Goal: Find specific page/section: Find specific page/section

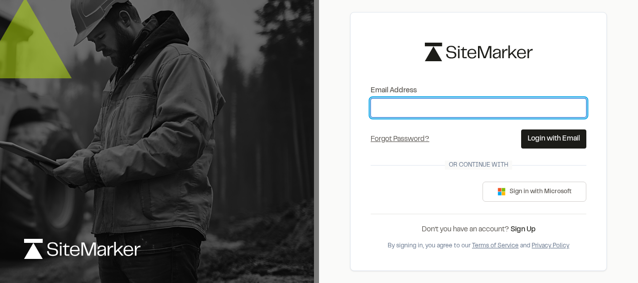
click at [392, 104] on input "Email Address" at bounding box center [478, 107] width 216 height 19
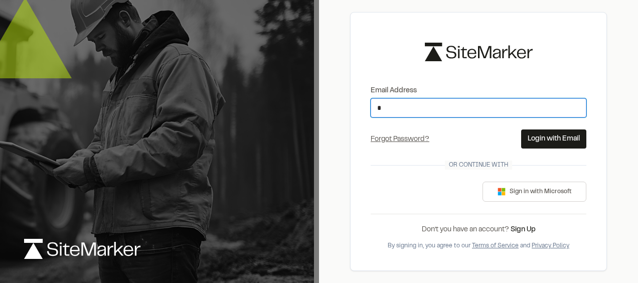
type input "**********"
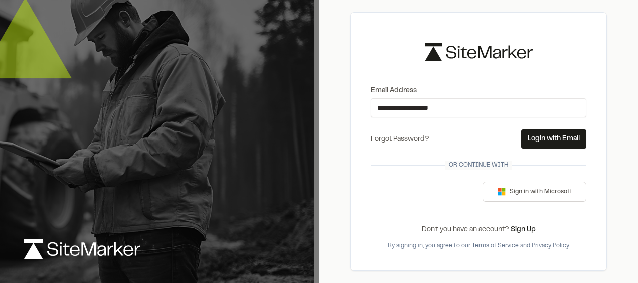
click at [555, 132] on button "Login with Email" at bounding box center [553, 138] width 65 height 19
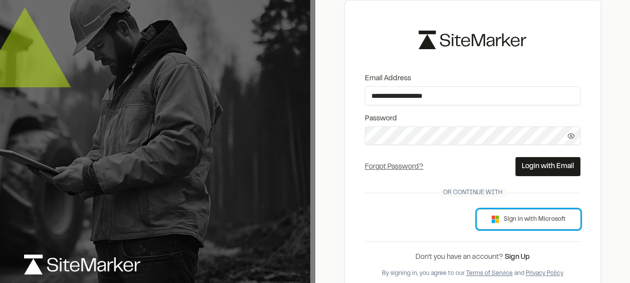
click at [519, 219] on button "Sign in with Microsoft" at bounding box center [529, 219] width 104 height 20
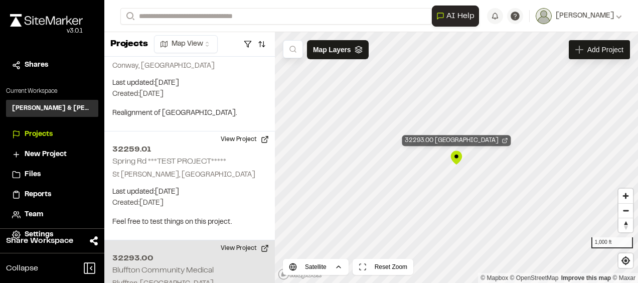
scroll to position [3690, 0]
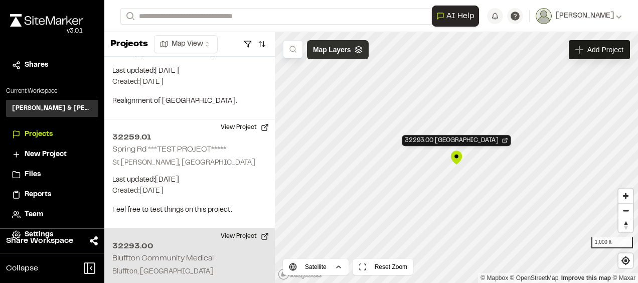
click at [322, 51] on span "Map Layers" at bounding box center [332, 49] width 38 height 11
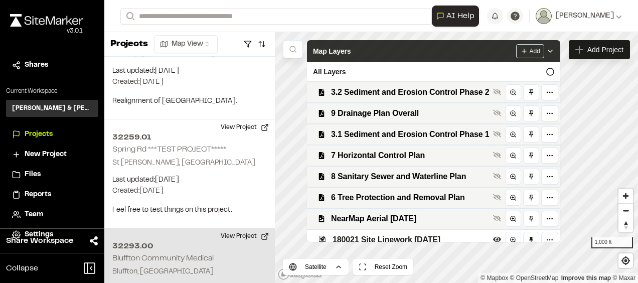
click at [322, 51] on span "Map Layers" at bounding box center [332, 51] width 38 height 11
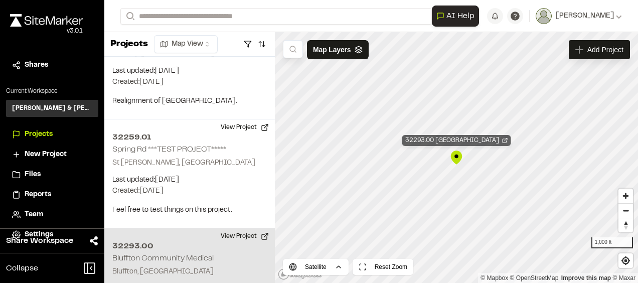
click at [507, 138] on line "Map marker" at bounding box center [505, 139] width 3 height 3
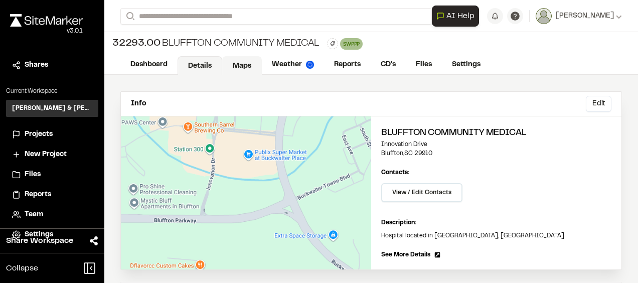
click at [252, 62] on link "Maps" at bounding box center [242, 65] width 40 height 19
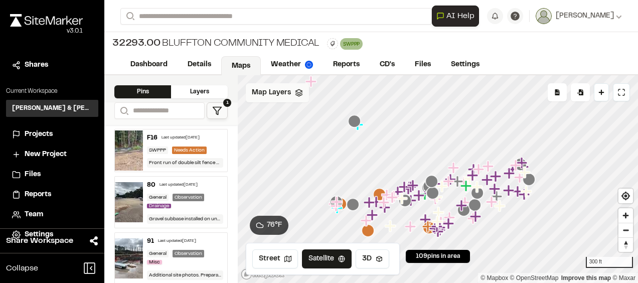
click at [301, 93] on icon at bounding box center [299, 93] width 8 height 8
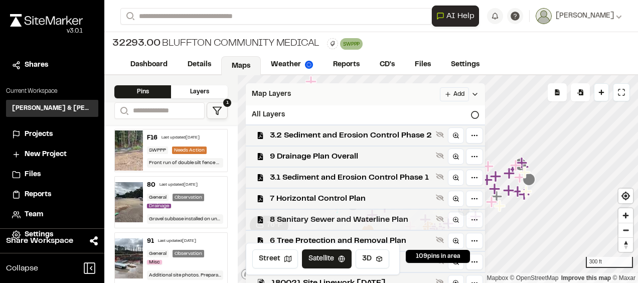
click at [348, 225] on span "8 Sanitary Sewer and Waterline Plan" at bounding box center [351, 220] width 162 height 12
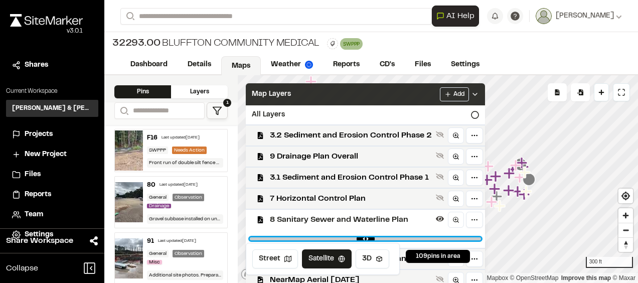
type input "****"
click at [393, 240] on input "range" at bounding box center [365, 238] width 231 height 3
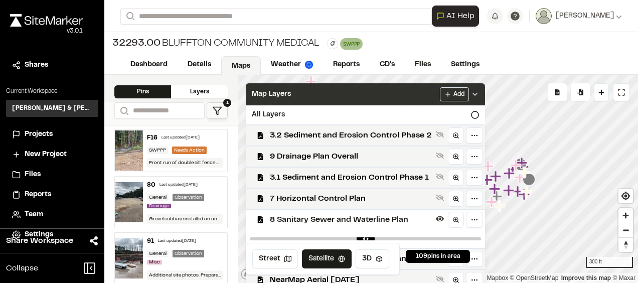
click at [479, 96] on icon at bounding box center [475, 94] width 8 height 8
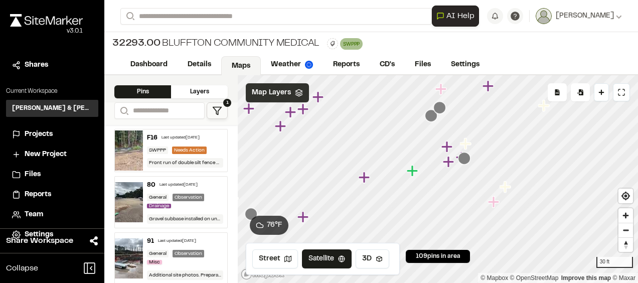
click at [447, 148] on icon "Map marker" at bounding box center [446, 146] width 11 height 11
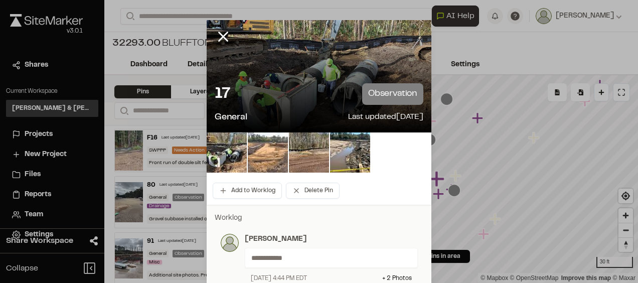
click at [270, 148] on img at bounding box center [268, 152] width 40 height 40
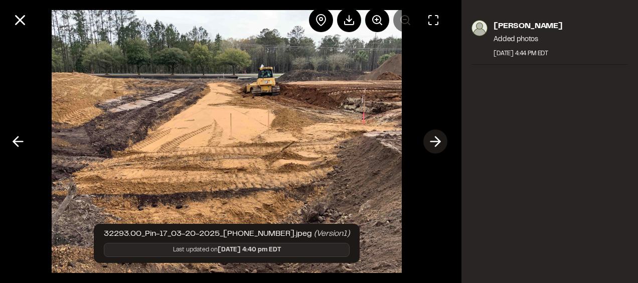
click at [433, 140] on icon at bounding box center [435, 141] width 16 height 17
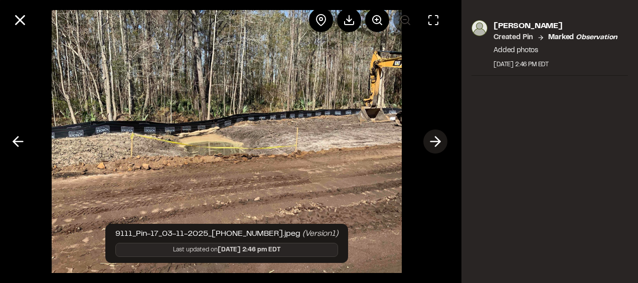
click at [432, 140] on icon at bounding box center [435, 141] width 16 height 17
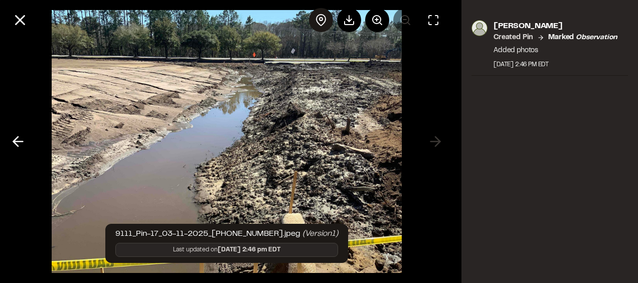
click at [324, 14] on div at bounding box center [321, 20] width 24 height 24
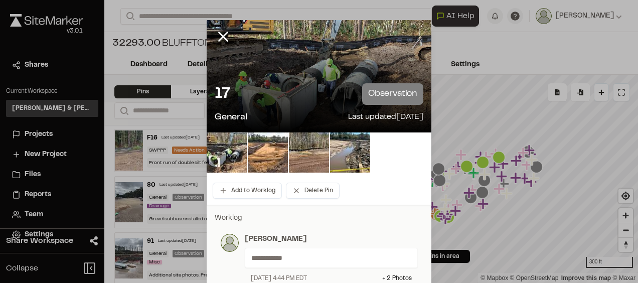
click at [225, 39] on icon at bounding box center [223, 36] width 17 height 17
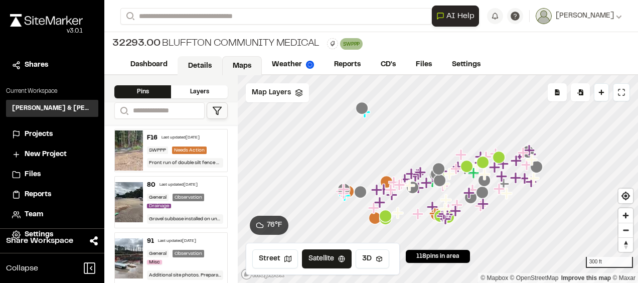
click at [208, 62] on link "Details" at bounding box center [199, 65] width 45 height 19
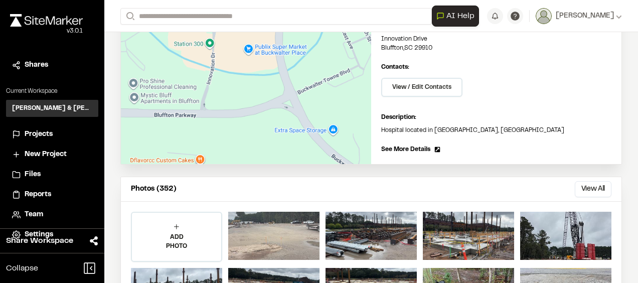
scroll to position [150, 0]
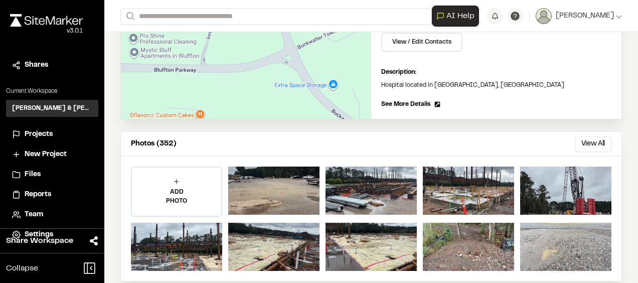
click at [581, 141] on button "View All" at bounding box center [592, 144] width 37 height 16
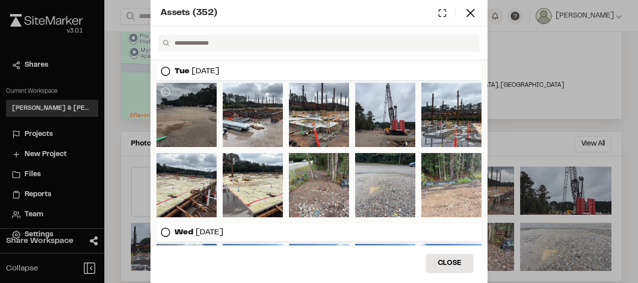
click at [202, 114] on div at bounding box center [186, 115] width 60 height 64
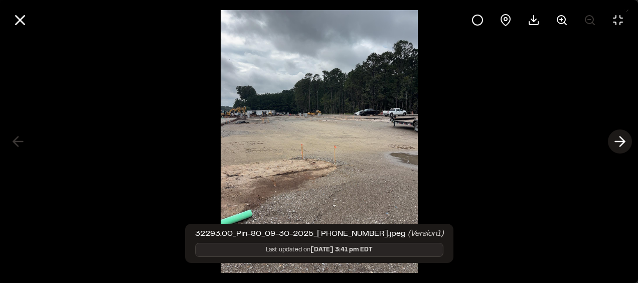
click at [617, 141] on line at bounding box center [620, 141] width 10 height 0
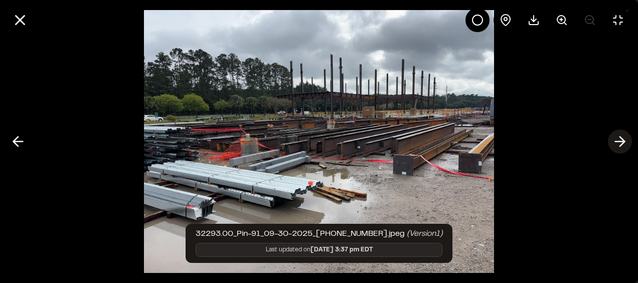
click at [617, 141] on line at bounding box center [620, 141] width 10 height 0
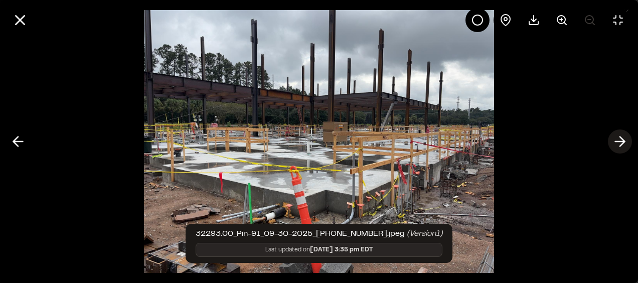
click at [617, 141] on line at bounding box center [620, 141] width 10 height 0
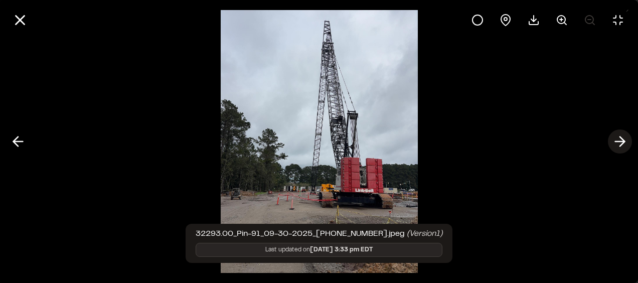
click at [617, 141] on line at bounding box center [620, 141] width 10 height 0
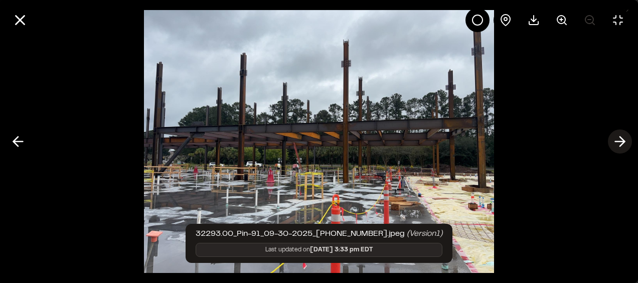
click at [617, 141] on line at bounding box center [620, 141] width 10 height 0
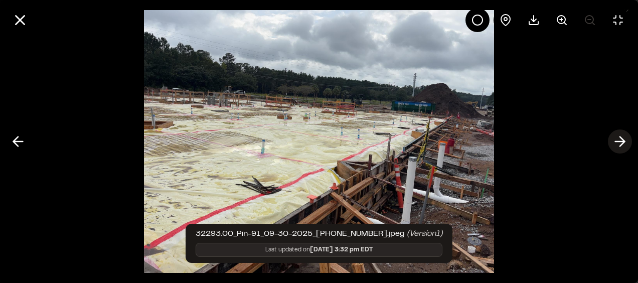
click at [617, 141] on line at bounding box center [620, 141] width 10 height 0
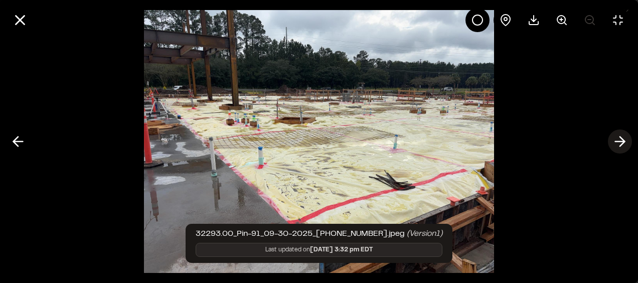
click at [617, 141] on line at bounding box center [620, 141] width 10 height 0
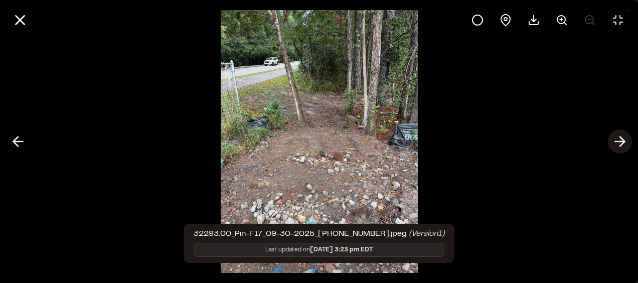
click at [617, 141] on line at bounding box center [620, 141] width 10 height 0
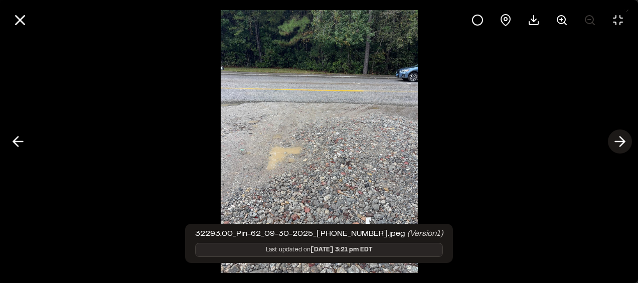
click at [617, 141] on line at bounding box center [620, 141] width 10 height 0
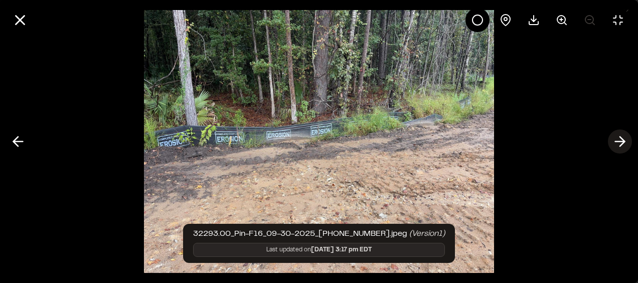
click at [617, 141] on line at bounding box center [620, 141] width 10 height 0
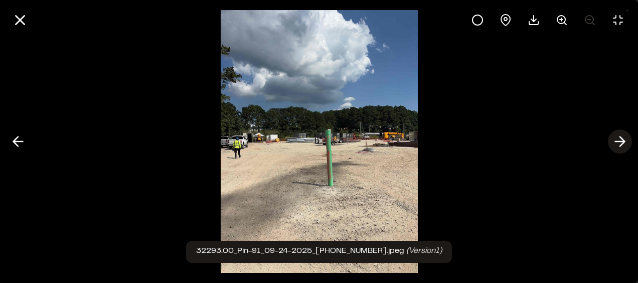
click at [617, 141] on line at bounding box center [620, 141] width 10 height 0
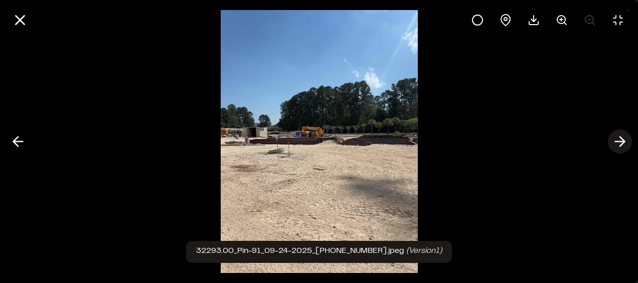
click at [617, 141] on line at bounding box center [620, 141] width 10 height 0
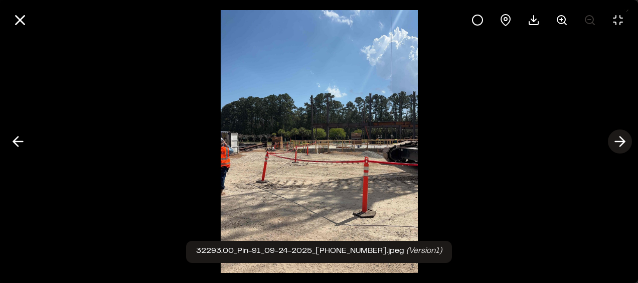
click at [617, 141] on line at bounding box center [620, 141] width 10 height 0
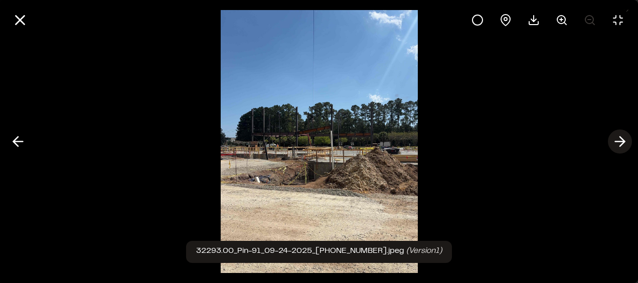
click at [617, 141] on line at bounding box center [620, 141] width 10 height 0
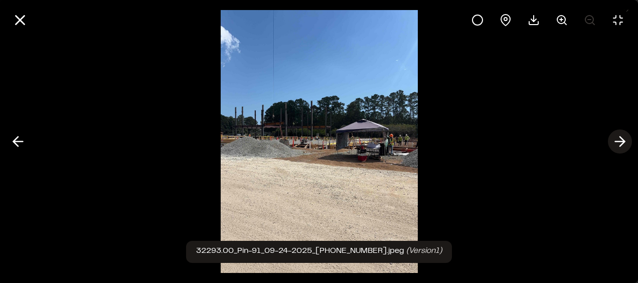
click at [617, 141] on line at bounding box center [620, 141] width 10 height 0
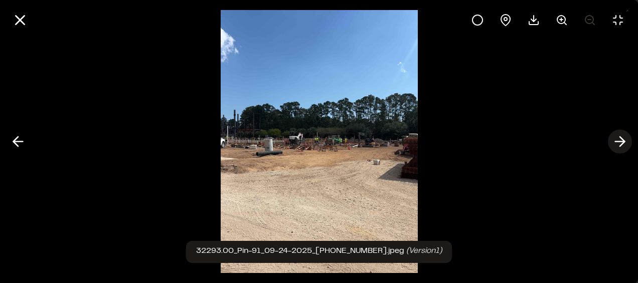
click at [617, 141] on line at bounding box center [620, 141] width 10 height 0
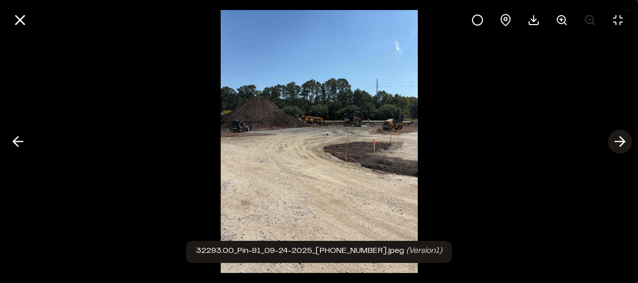
click at [617, 141] on line at bounding box center [620, 141] width 10 height 0
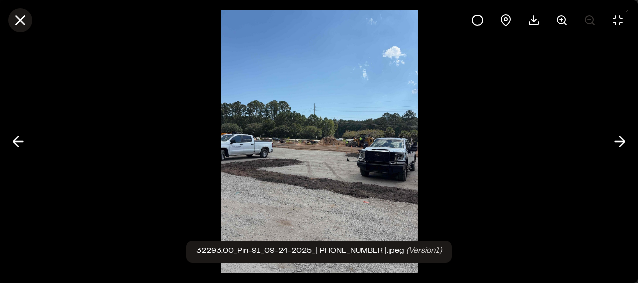
click at [25, 20] on icon at bounding box center [20, 20] width 17 height 17
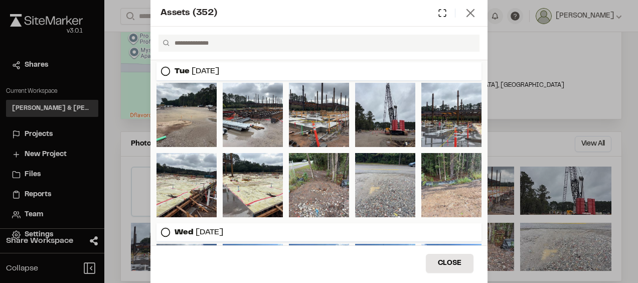
click at [473, 12] on icon at bounding box center [470, 13] width 14 height 14
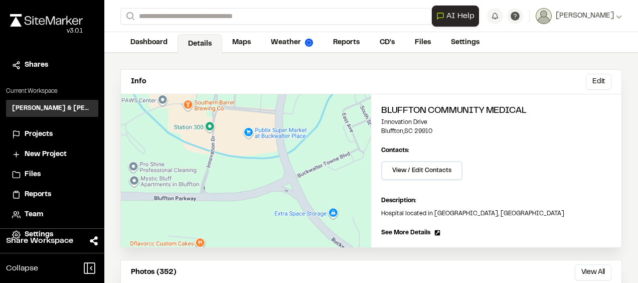
scroll to position [0, 0]
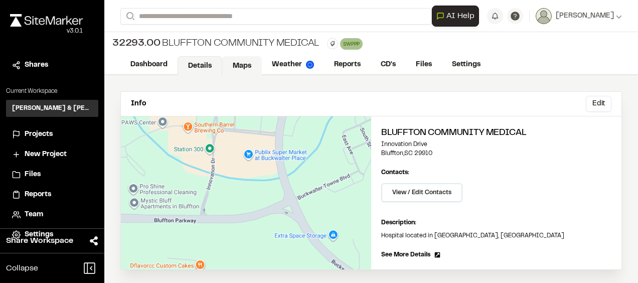
click at [243, 65] on link "Maps" at bounding box center [242, 65] width 40 height 19
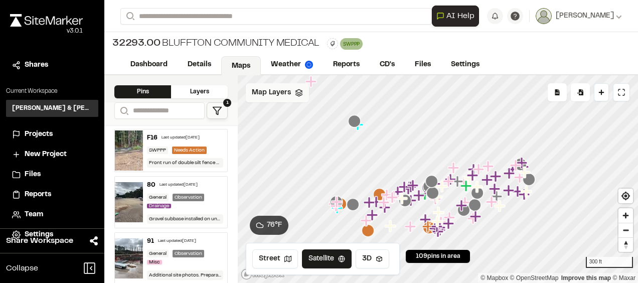
click at [264, 90] on span "Map Layers" at bounding box center [271, 92] width 39 height 11
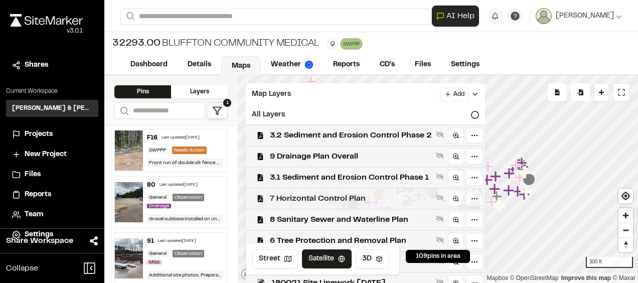
click at [344, 198] on span "7 Horizontal Control Plan" at bounding box center [351, 198] width 162 height 12
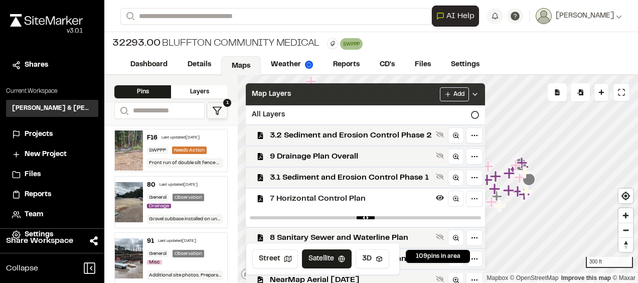
click at [479, 94] on icon at bounding box center [475, 94] width 8 height 8
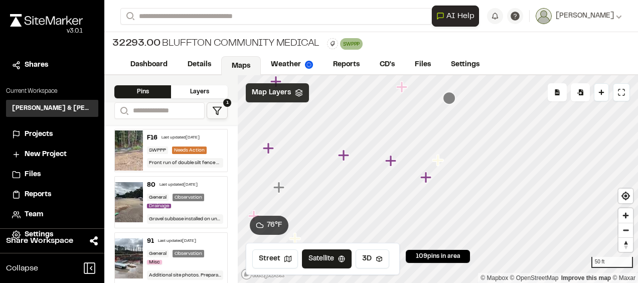
click at [304, 98] on div "Map Layers" at bounding box center [277, 92] width 63 height 19
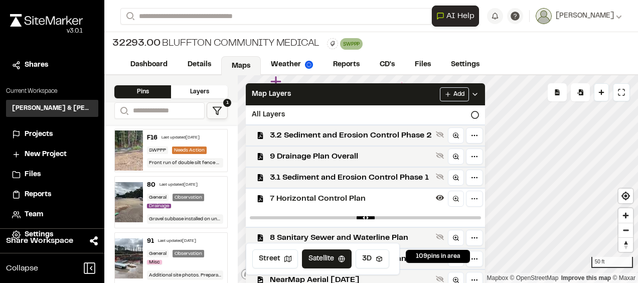
click at [402, 216] on div at bounding box center [365, 218] width 239 height 18
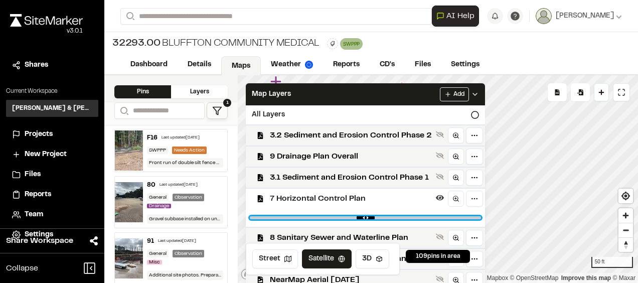
click at [401, 219] on input "range" at bounding box center [365, 217] width 231 height 3
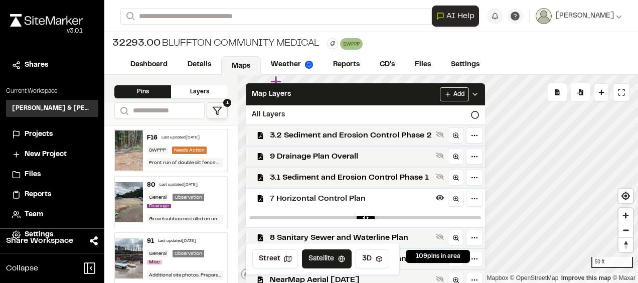
click at [373, 216] on div at bounding box center [365, 218] width 239 height 18
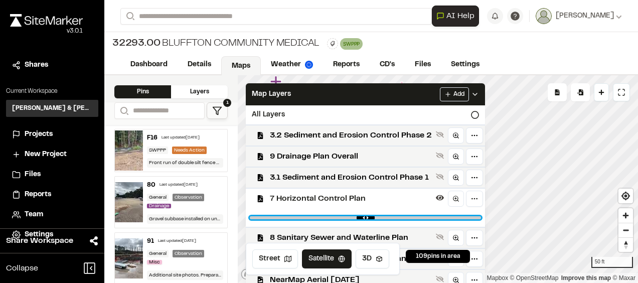
click at [367, 217] on input "range" at bounding box center [365, 217] width 231 height 3
type input "****"
click at [347, 217] on input "range" at bounding box center [365, 217] width 231 height 3
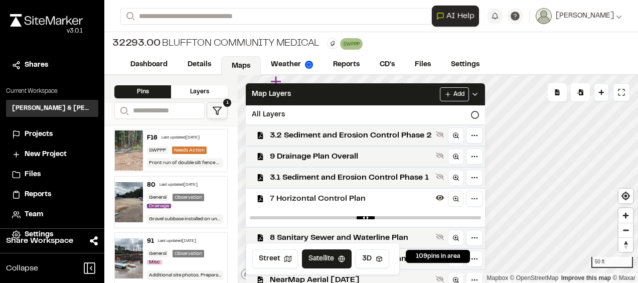
click at [479, 95] on icon at bounding box center [475, 94] width 8 height 8
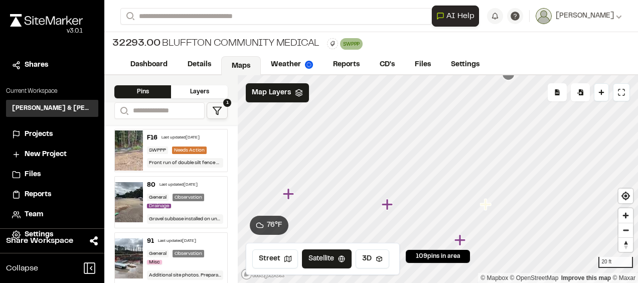
click at [486, 205] on icon "Map marker" at bounding box center [485, 204] width 11 height 11
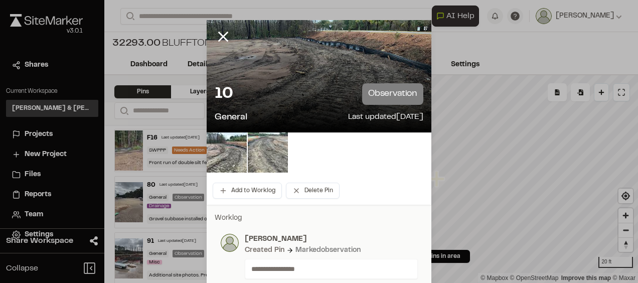
click at [260, 159] on img at bounding box center [268, 152] width 40 height 40
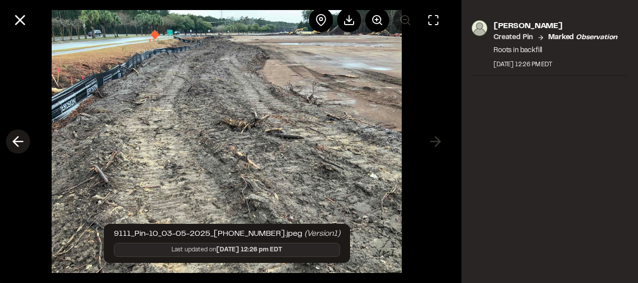
click at [18, 136] on icon at bounding box center [18, 141] width 16 height 17
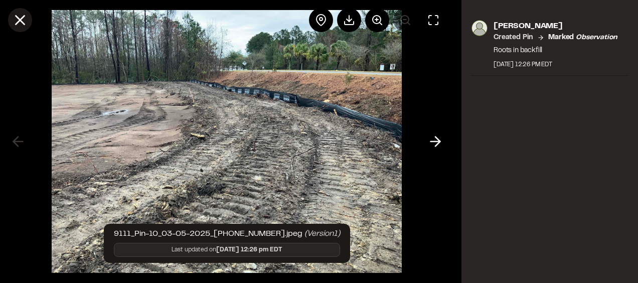
click at [24, 23] on line at bounding box center [20, 20] width 9 height 9
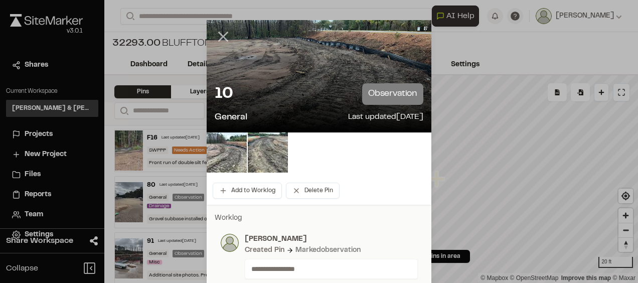
click at [222, 39] on line at bounding box center [223, 37] width 9 height 9
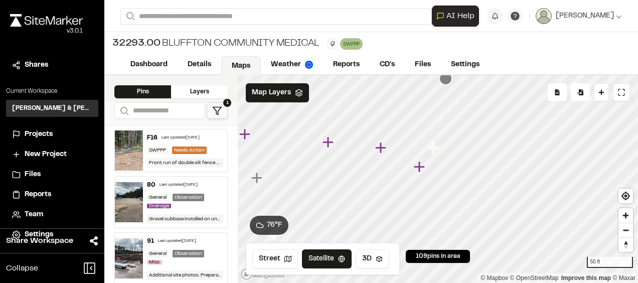
drag, startPoint x: 412, startPoint y: 174, endPoint x: 423, endPoint y: 160, distance: 17.8
click at [423, 160] on icon "Map marker" at bounding box center [420, 166] width 13 height 13
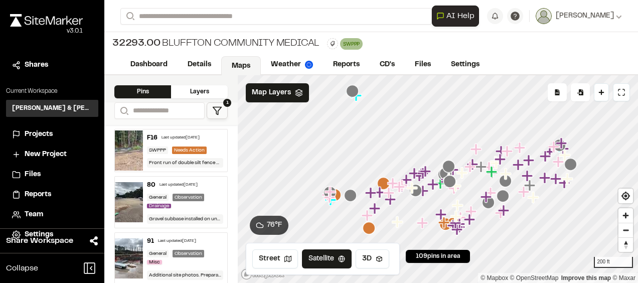
click at [398, 28] on div "**********" at bounding box center [370, 16] width 501 height 32
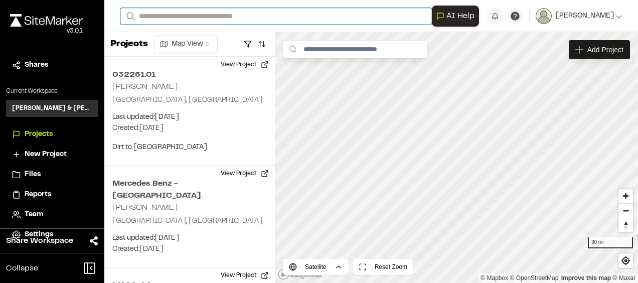
click at [147, 14] on input "Search" at bounding box center [275, 16] width 311 height 17
drag, startPoint x: 180, startPoint y: 15, endPoint x: 94, endPoint y: 15, distance: 86.7
click at [96, 15] on div "**********" at bounding box center [319, 141] width 638 height 283
drag, startPoint x: 151, startPoint y: 17, endPoint x: 113, endPoint y: 21, distance: 38.3
click at [123, 19] on form "Search **" at bounding box center [275, 16] width 311 height 17
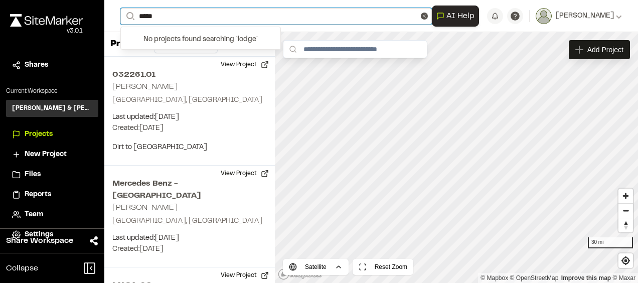
drag, startPoint x: 91, startPoint y: 15, endPoint x: 49, endPoint y: 15, distance: 42.6
click at [49, 15] on div "**********" at bounding box center [319, 141] width 638 height 283
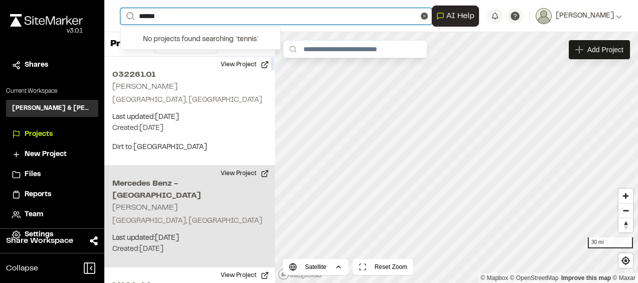
type input "******"
